Goal: Information Seeking & Learning: Check status

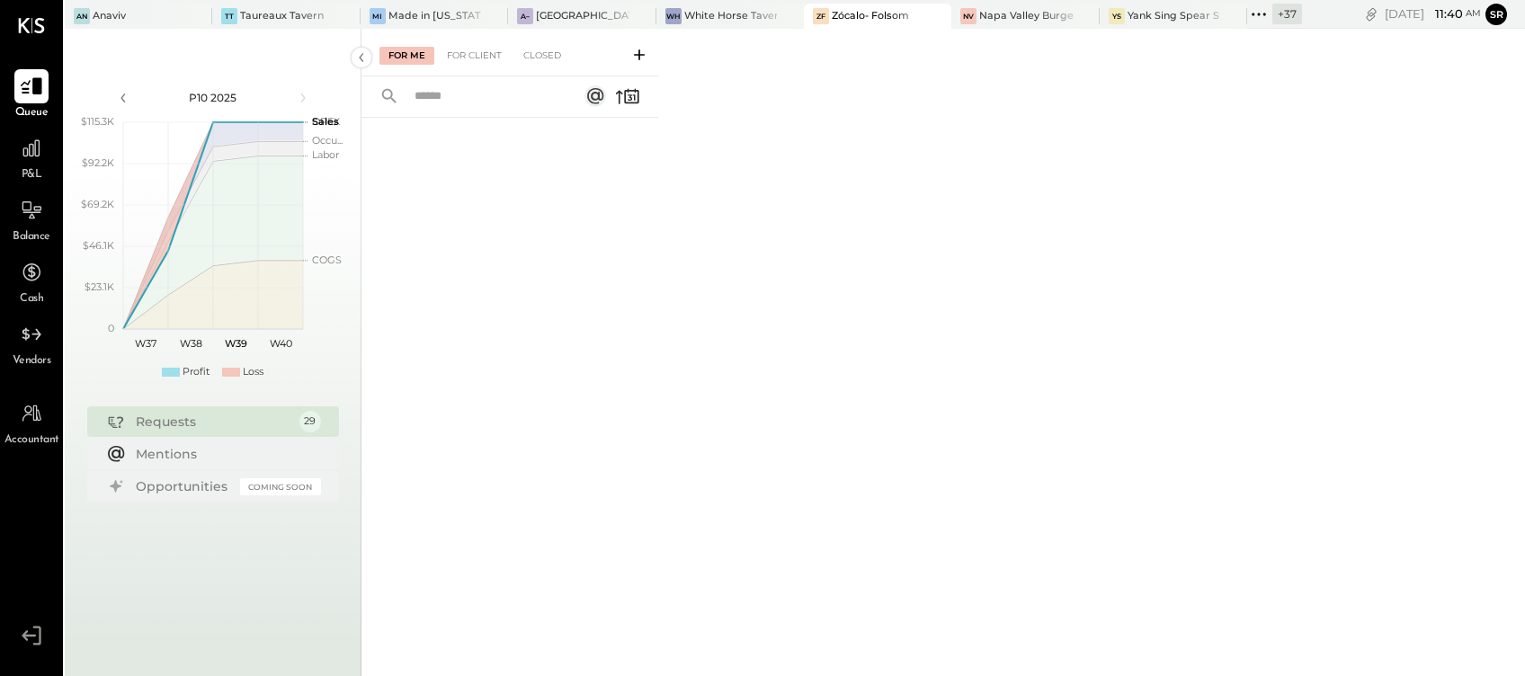
click at [26, 92] on icon at bounding box center [31, 86] width 23 height 23
click at [121, 18] on div "Anaviv" at bounding box center [109, 16] width 33 height 14
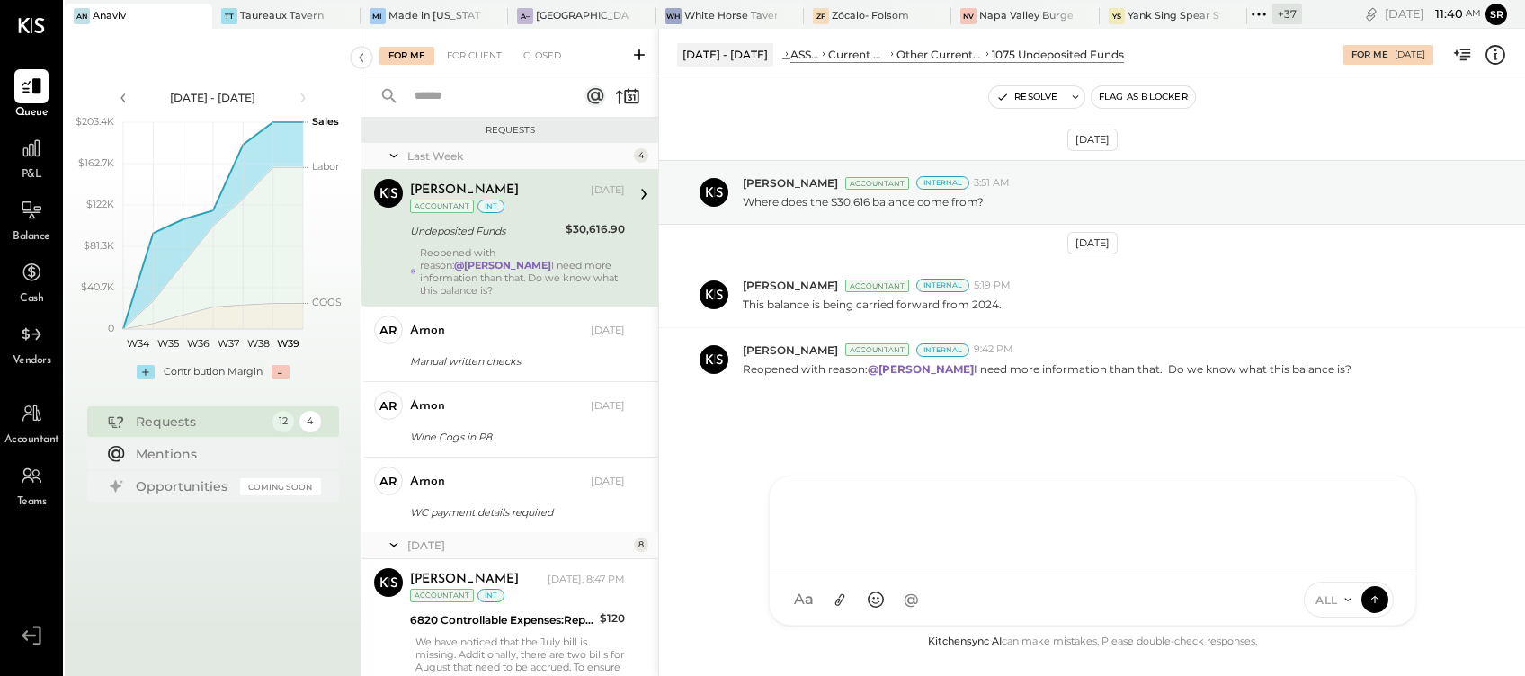
click at [824, 575] on div at bounding box center [1093, 526] width 646 height 98
click at [814, 504] on div at bounding box center [1093, 523] width 610 height 72
paste div
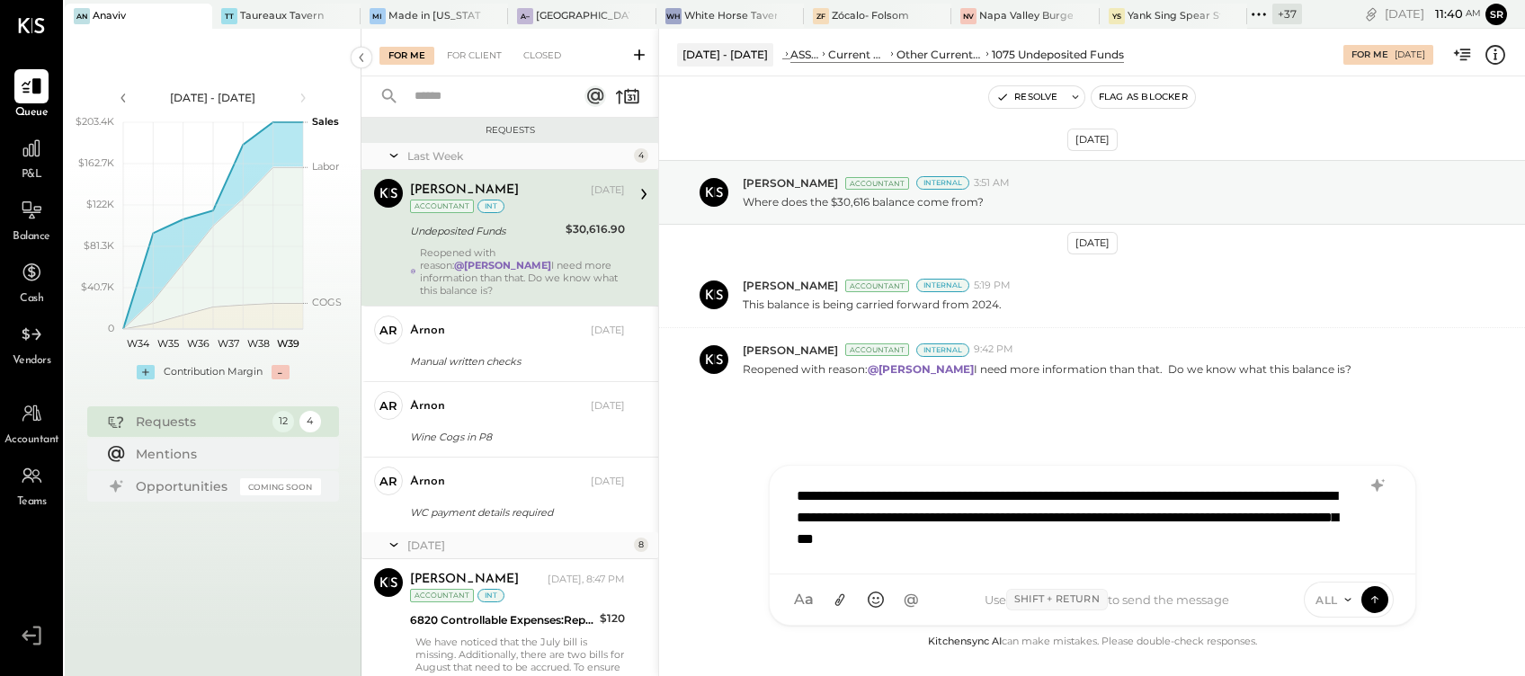
click at [797, 492] on div "**********" at bounding box center [1093, 518] width 610 height 83
type input "*****"
click at [912, 519] on span "[PERSON_NAME]" at bounding box center [942, 517] width 141 height 17
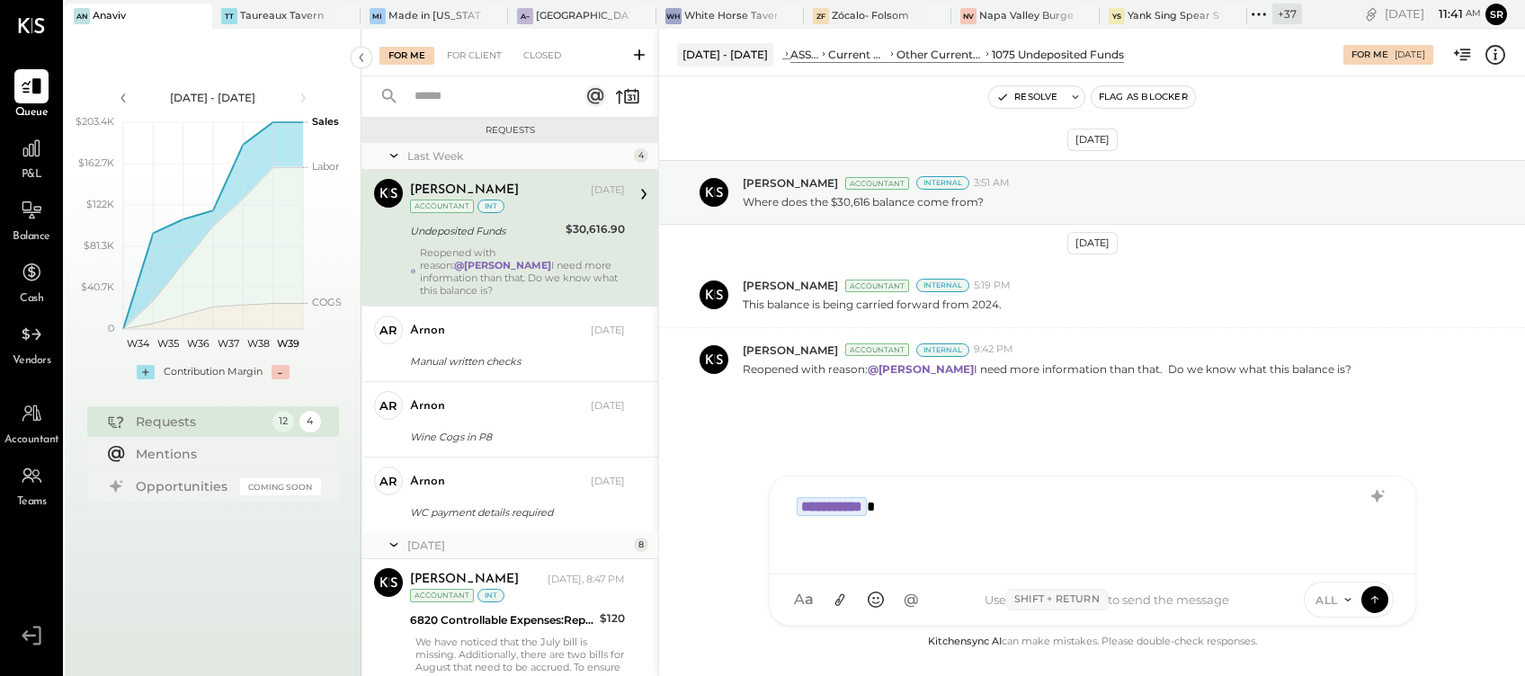
click at [908, 502] on div "**********" at bounding box center [1093, 523] width 610 height 72
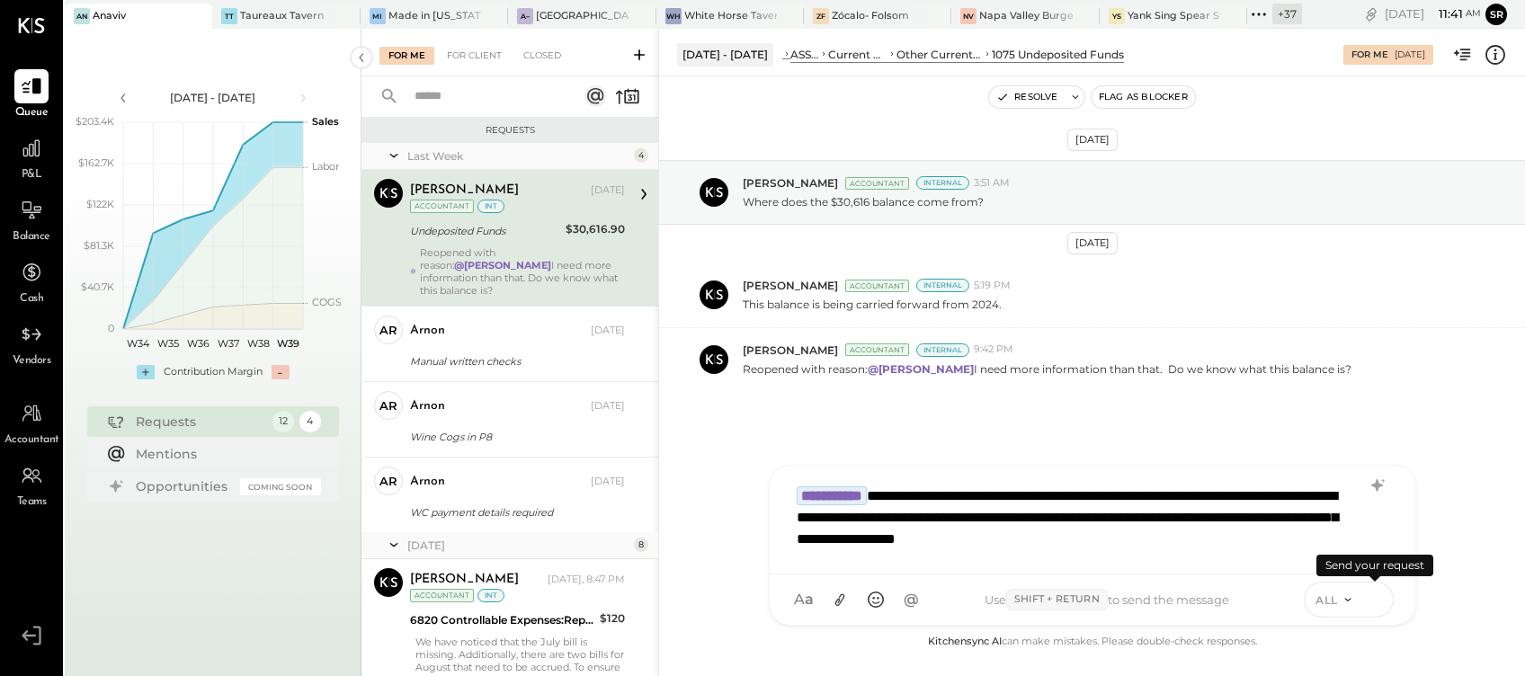
click at [1379, 597] on icon at bounding box center [1375, 599] width 16 height 18
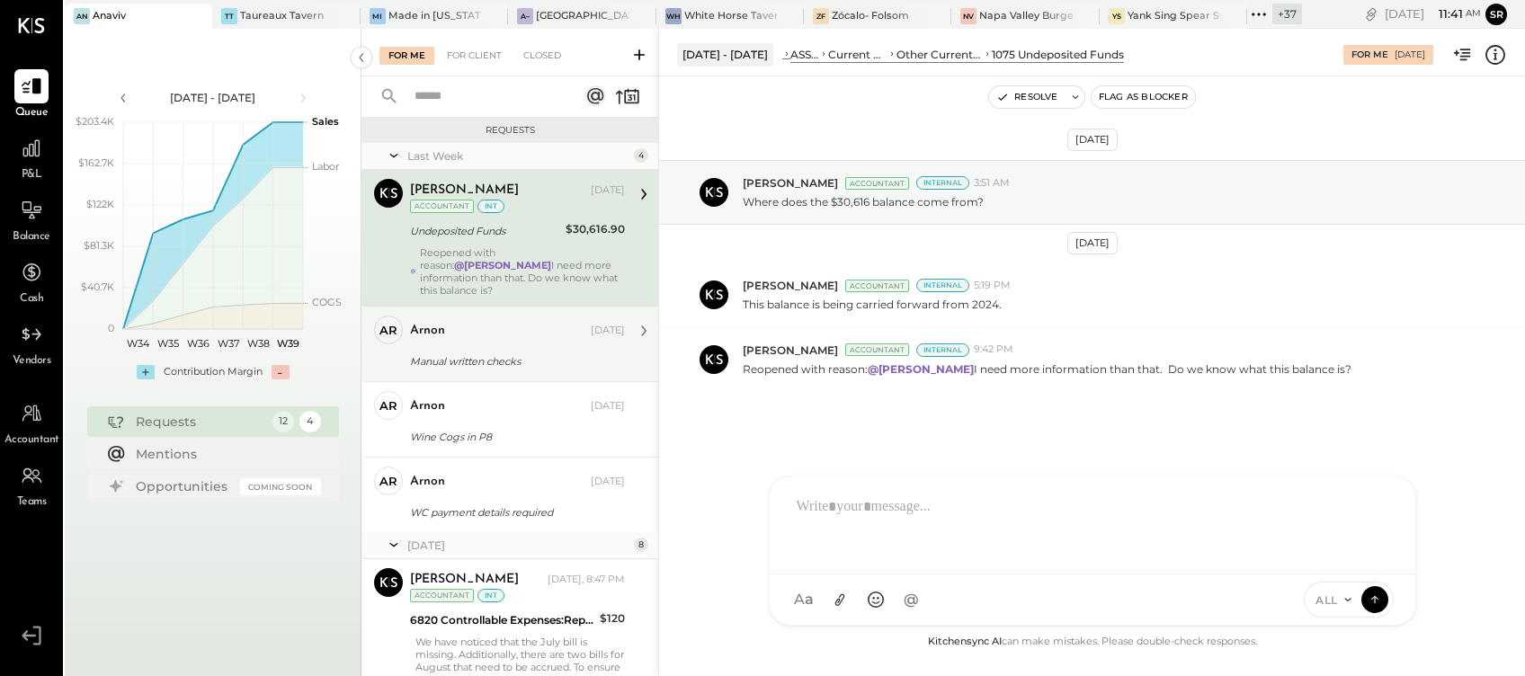
click at [495, 326] on div "arnon [DATE]" at bounding box center [517, 330] width 215 height 25
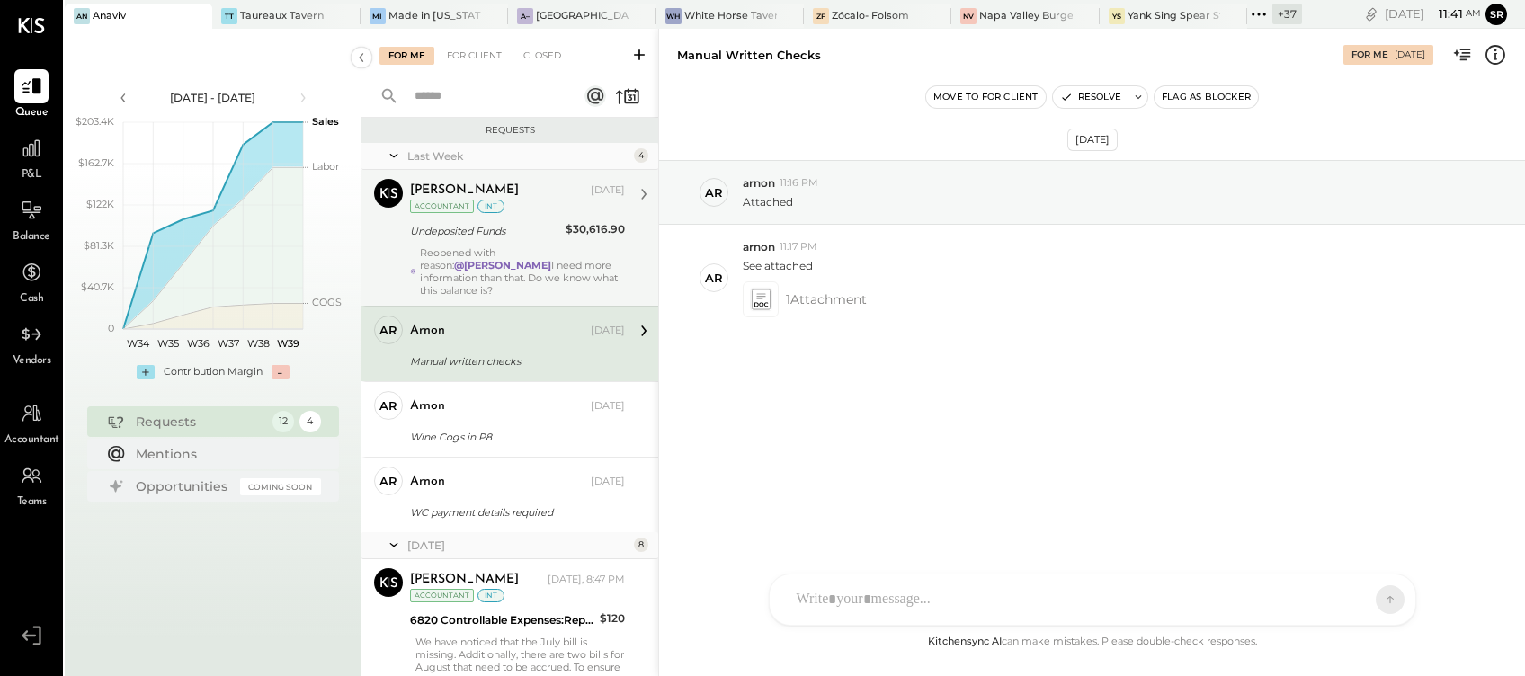
click at [486, 247] on div "Reopened with reason: @[PERSON_NAME] I need more information than that. Do we k…" at bounding box center [522, 271] width 205 height 50
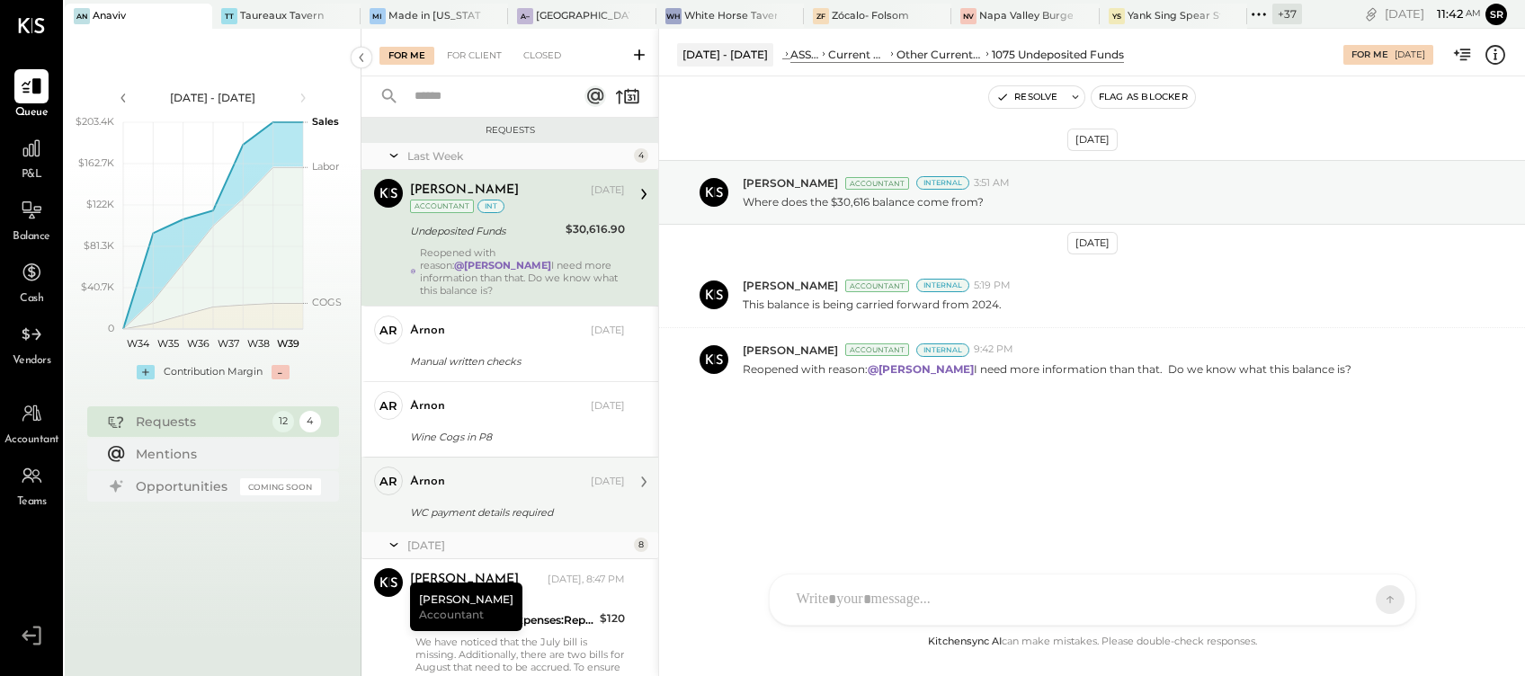
click at [439, 504] on div "WC payment details required" at bounding box center [514, 513] width 209 height 18
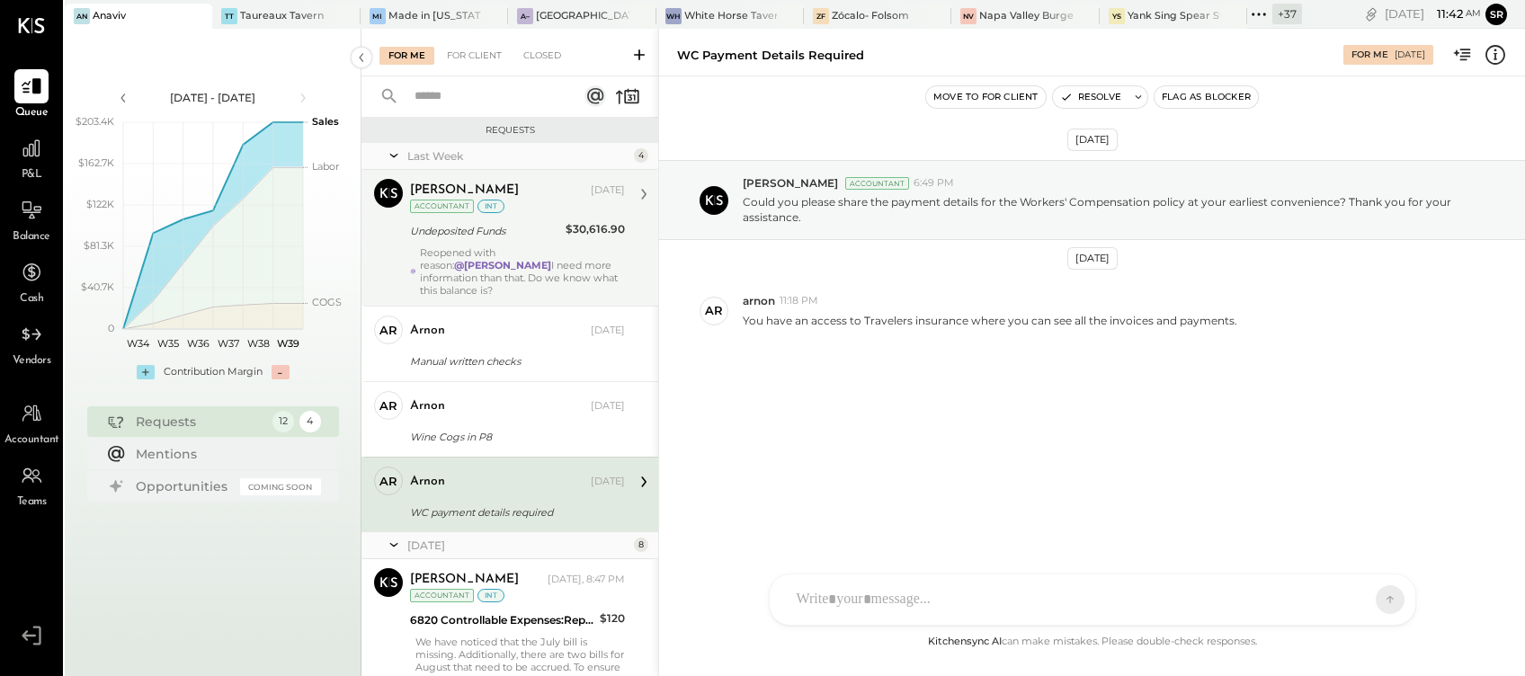
click at [488, 220] on div "Undeposited Funds" at bounding box center [485, 231] width 150 height 22
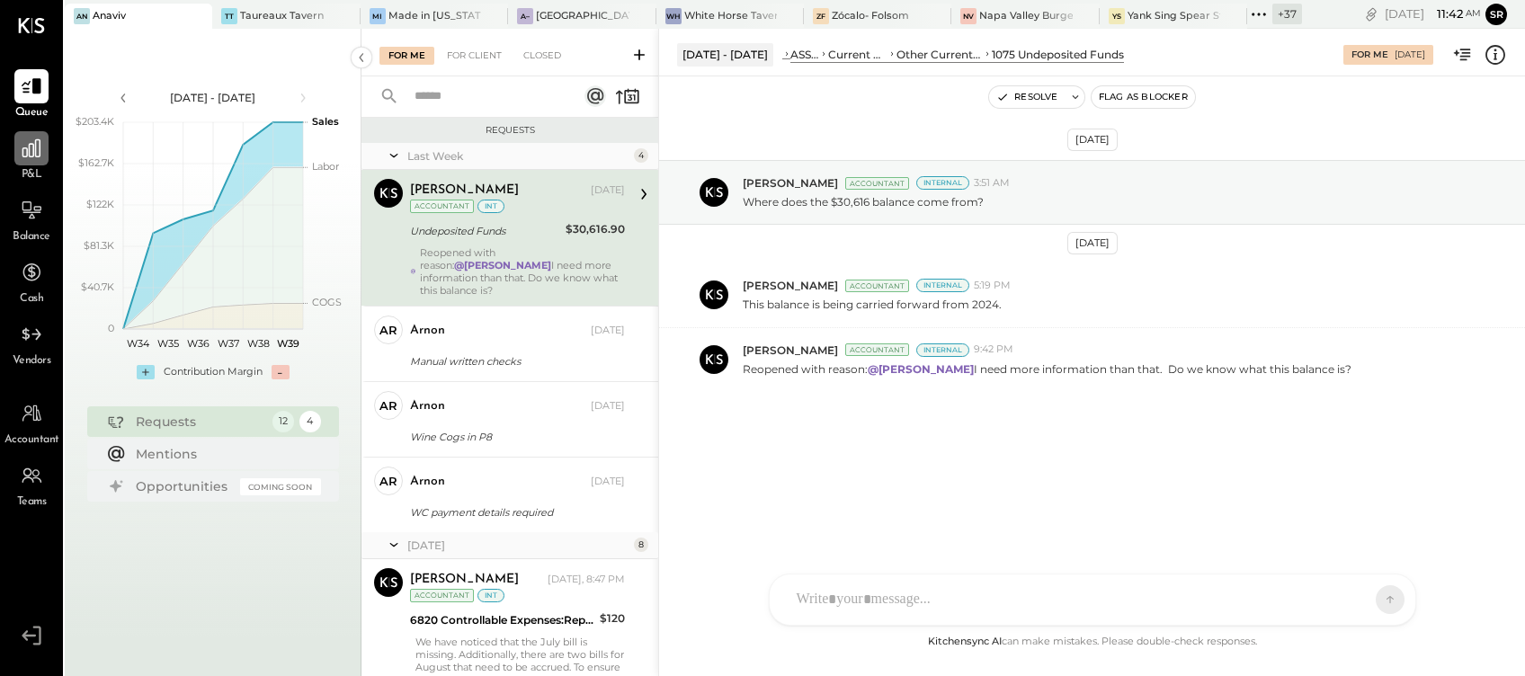
click at [29, 152] on icon at bounding box center [31, 148] width 18 height 18
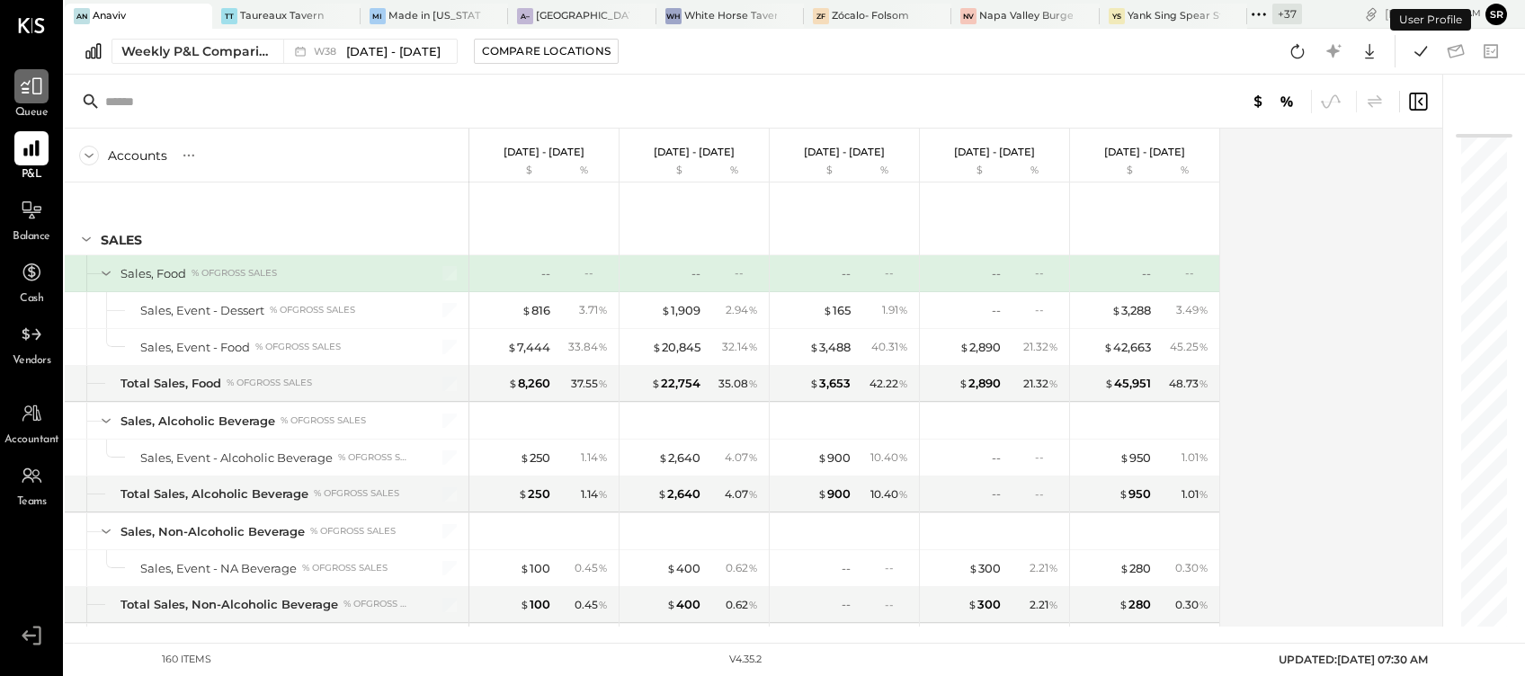
click at [36, 87] on icon at bounding box center [31, 86] width 23 height 23
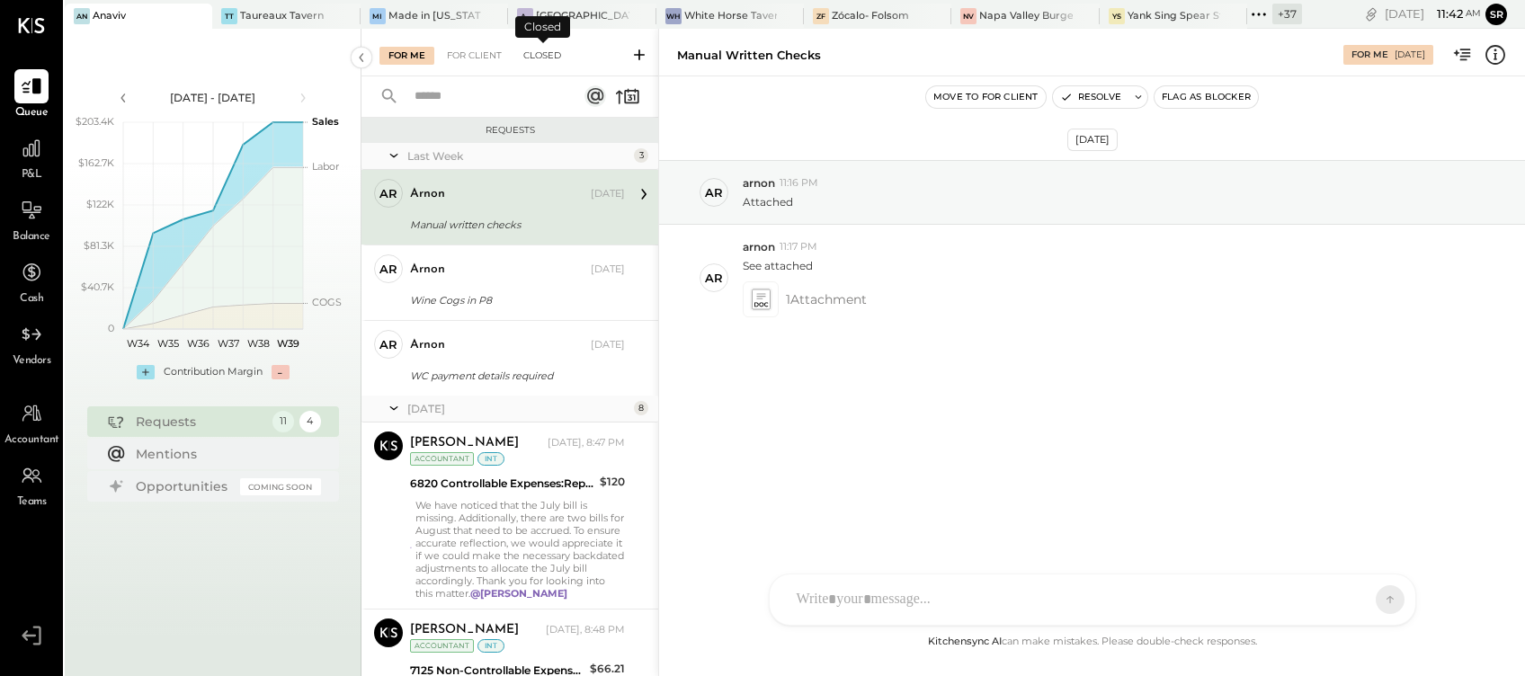
click at [539, 57] on div "Closed" at bounding box center [542, 56] width 56 height 18
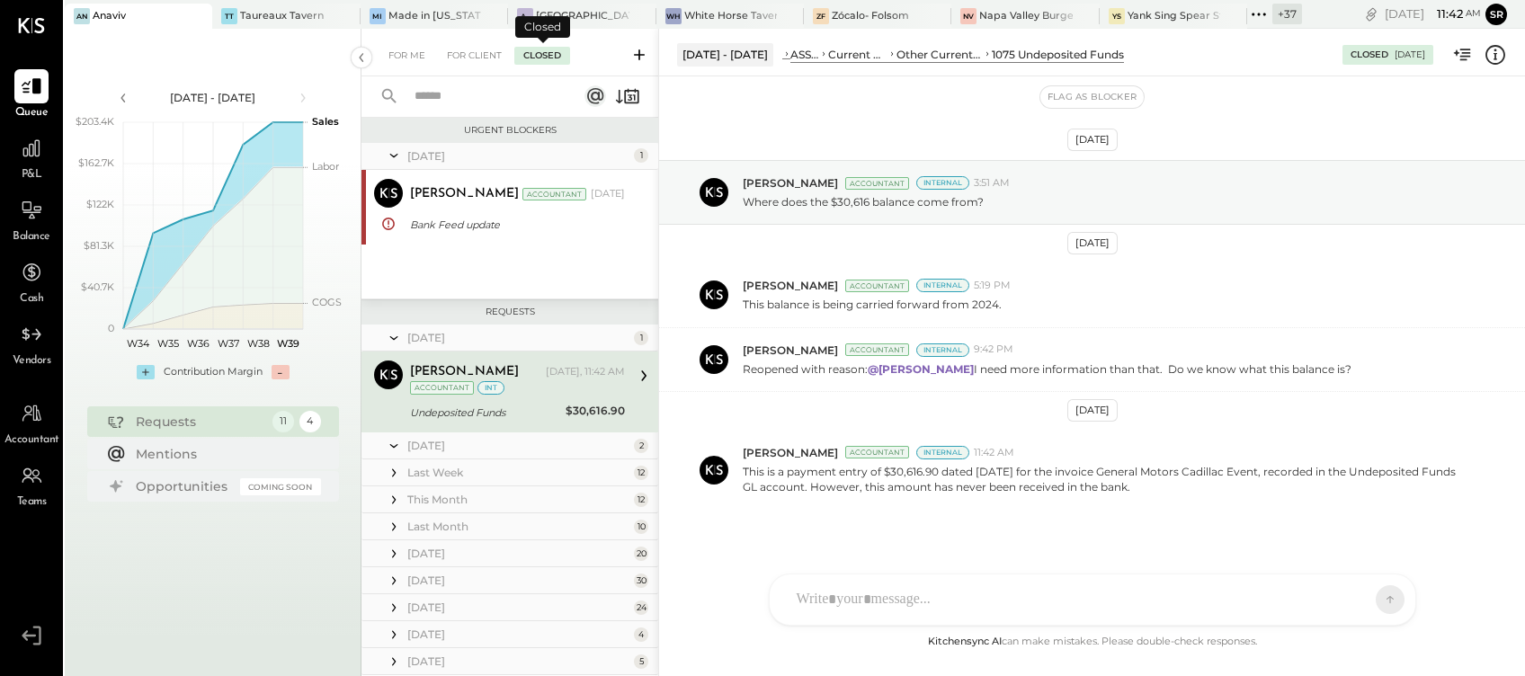
scroll to position [12, 0]
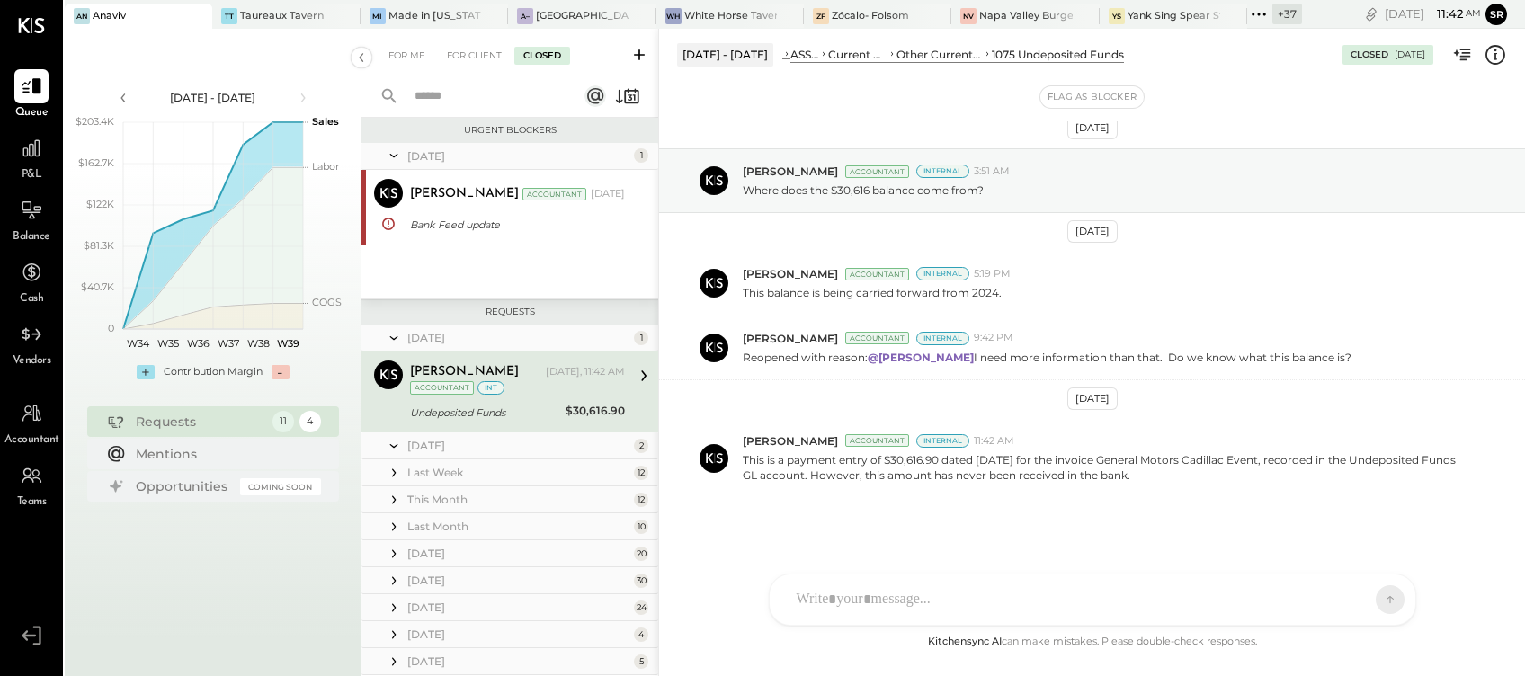
click at [511, 411] on div "Undeposited Funds" at bounding box center [485, 413] width 150 height 18
click at [405, 13] on div "Made in [US_STATE] Pizza [GEOGRAPHIC_DATA]" at bounding box center [434, 16] width 93 height 14
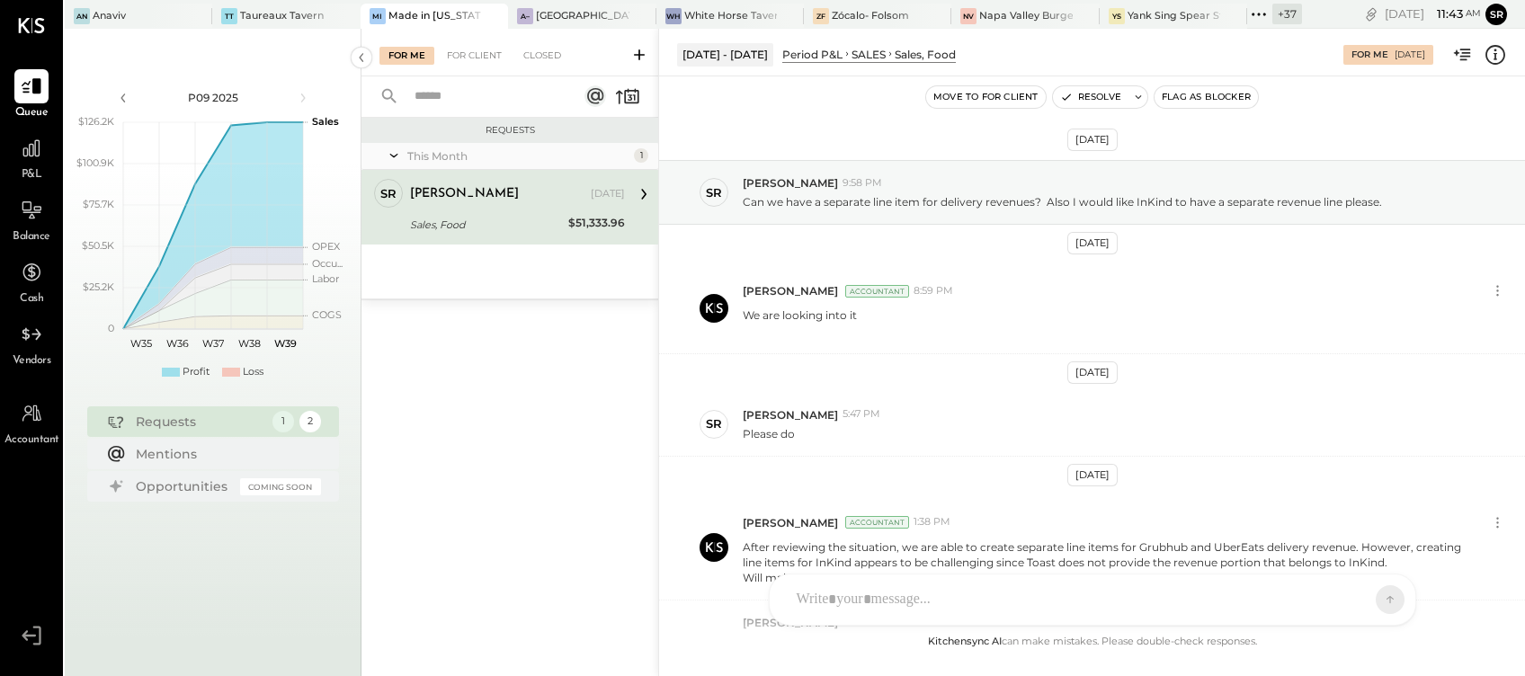
click at [480, 201] on div "[PERSON_NAME]" at bounding box center [498, 194] width 177 height 18
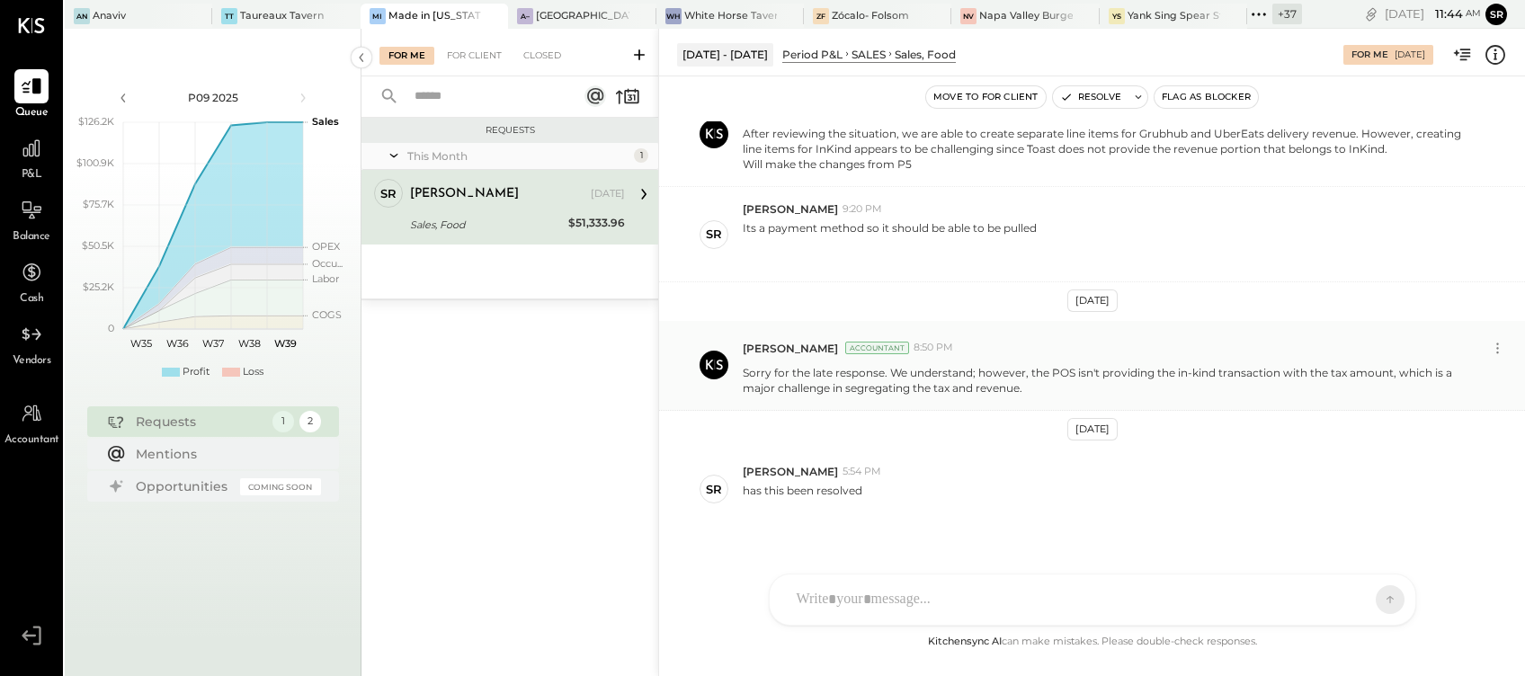
scroll to position [443, 0]
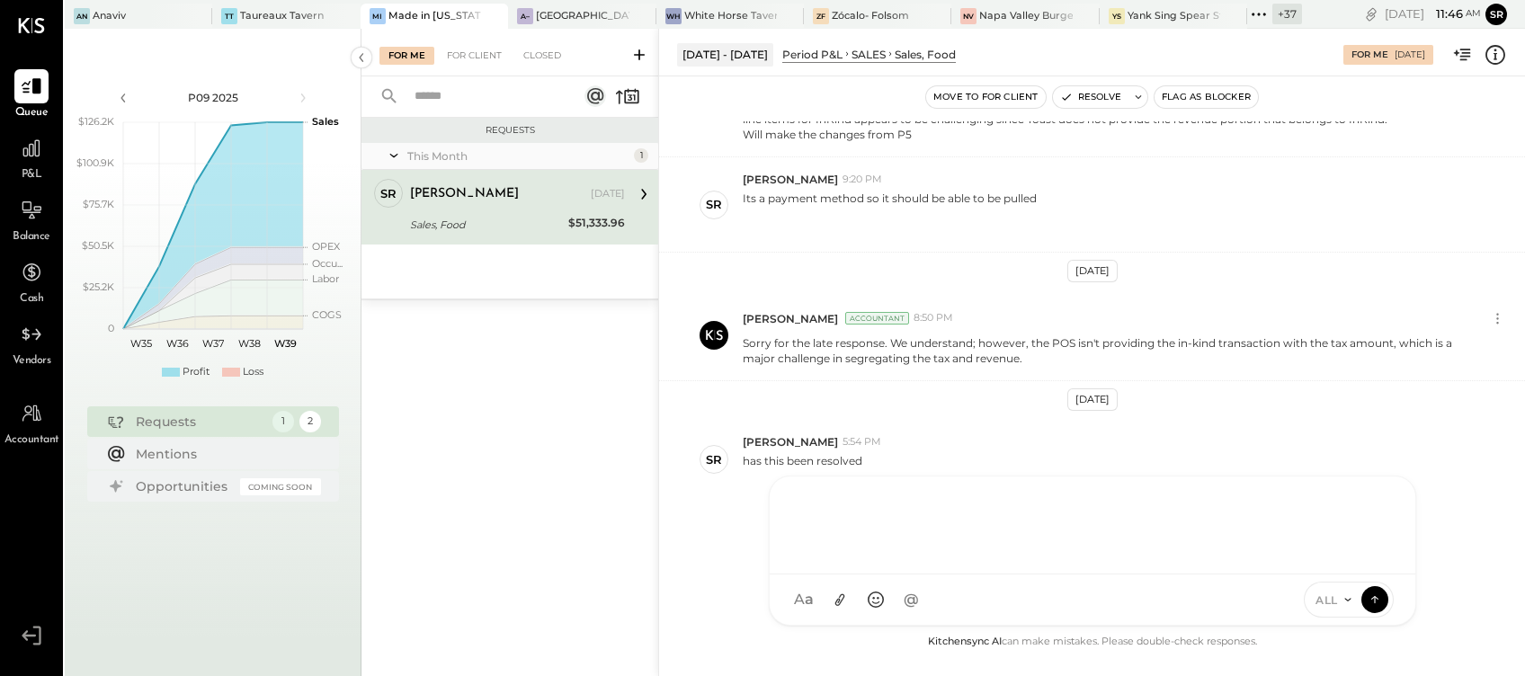
click at [812, 602] on div "SR [PERSON_NAME] [PERSON_NAME] [PERSON_NAME] [PERSON_NAME] E [PERSON_NAME] [PER…" at bounding box center [1092, 551] width 647 height 150
click at [793, 500] on div at bounding box center [1093, 523] width 610 height 72
click at [822, 500] on div at bounding box center [1093, 523] width 610 height 72
click at [794, 503] on div at bounding box center [1093, 523] width 610 height 72
click at [852, 504] on div at bounding box center [1093, 523] width 610 height 72
